Goal: Information Seeking & Learning: Learn about a topic

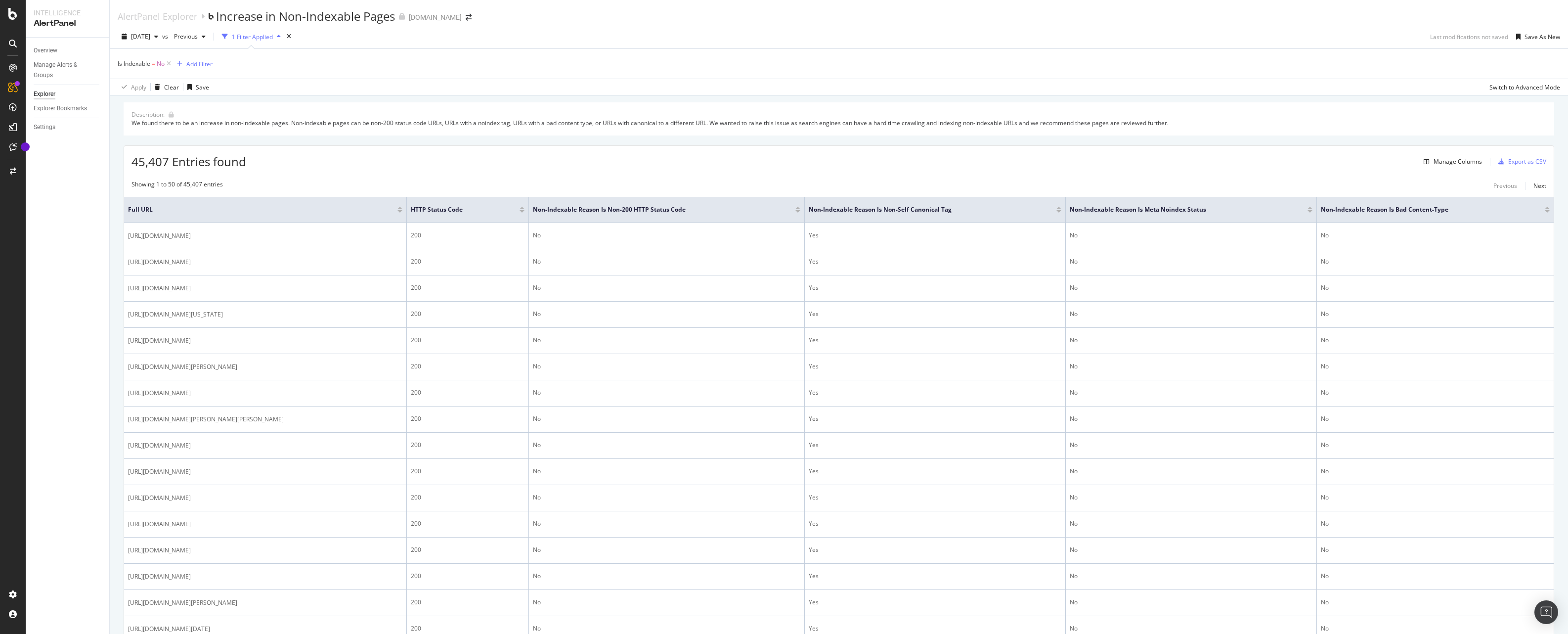
click at [194, 67] on div "Add Filter" at bounding box center [199, 64] width 26 height 9
click at [229, 63] on input "text" at bounding box center [268, 66] width 153 height 15
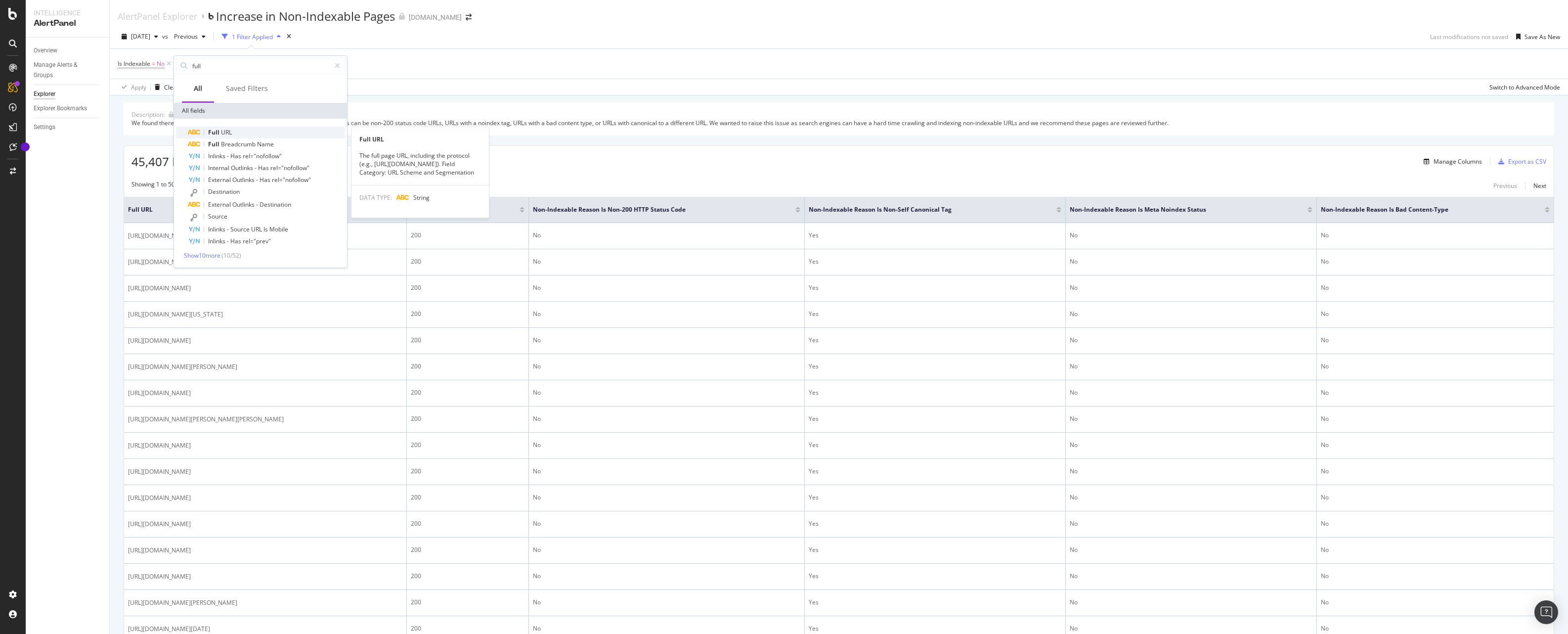
type input "full"
click at [224, 132] on span "URL" at bounding box center [226, 132] width 11 height 9
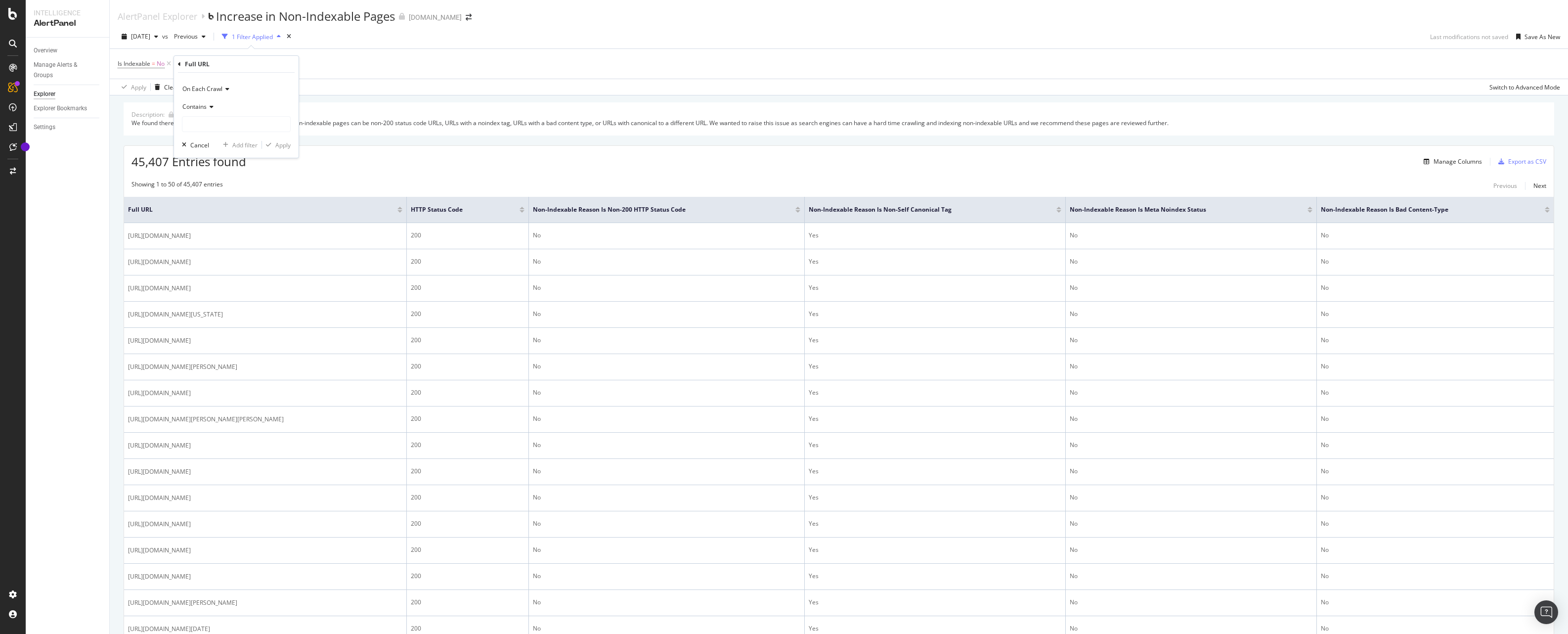
click at [207, 103] on div "Contains" at bounding box center [236, 107] width 109 height 16
click at [228, 216] on span "Doesn't contain" at bounding box center [208, 217] width 43 height 9
click at [213, 120] on input "text" at bounding box center [236, 124] width 108 height 16
type input "OrigID"
click at [289, 146] on div "Apply" at bounding box center [282, 145] width 15 height 9
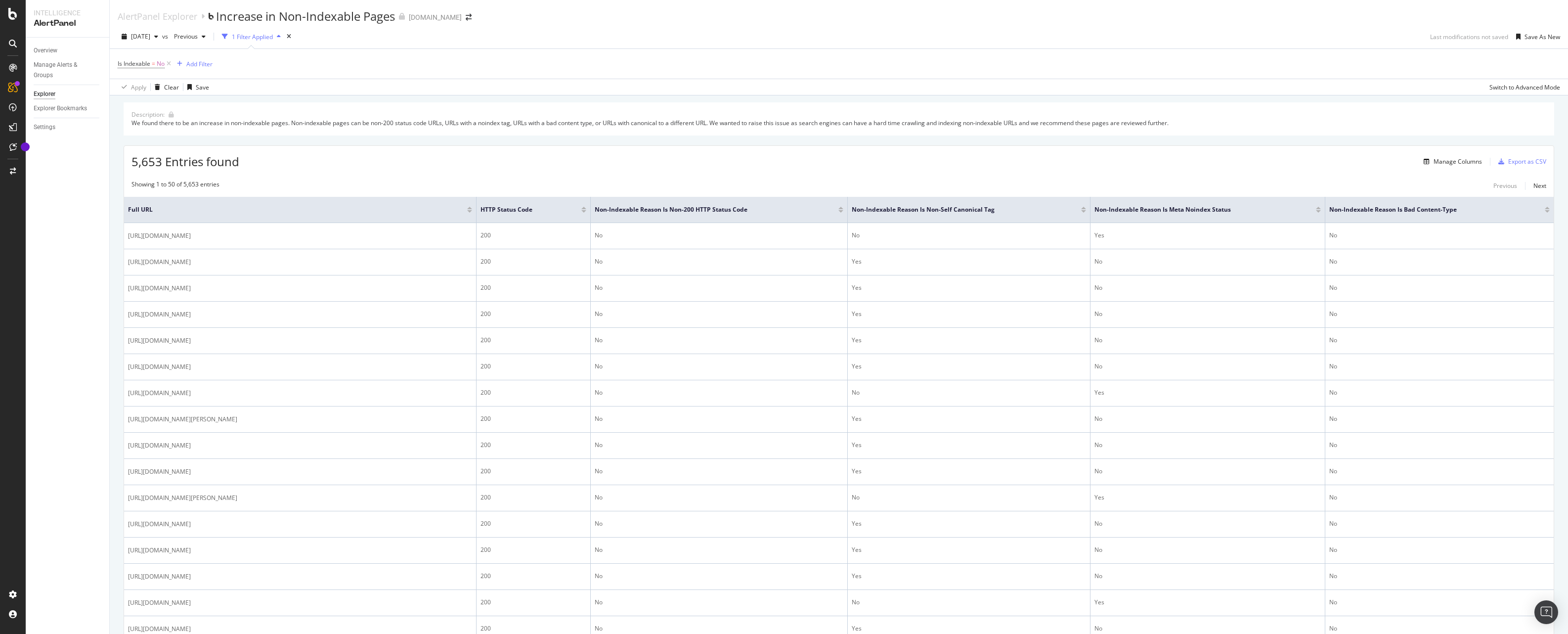
click at [298, 150] on div "5,653 Entries found Manage Columns Export as CSV" at bounding box center [839, 158] width 1430 height 24
